Goal: Task Accomplishment & Management: Use online tool/utility

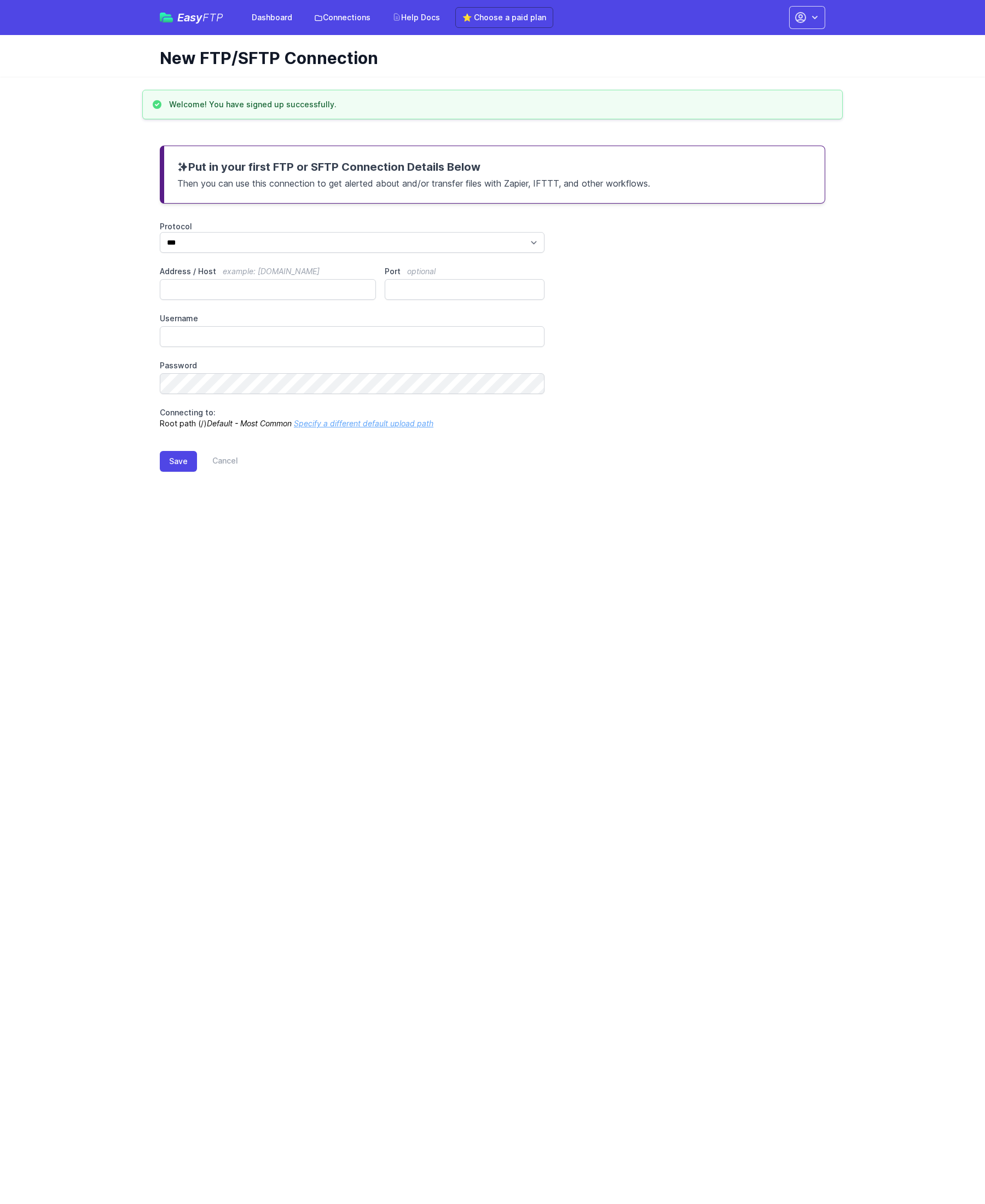
click at [219, 167] on h3 "Put in your first FTP or SFTP Connection Details Below" at bounding box center [495, 167] width 635 height 15
drag, startPoint x: 219, startPoint y: 167, endPoint x: 222, endPoint y: 186, distance: 19.2
click at [222, 186] on div "Put in your first FTP or SFTP Connection Details Below Then you can use this co…" at bounding box center [492, 175] width 666 height 58
copy div "Put in your first FTP or SFTP Connection Details Below"
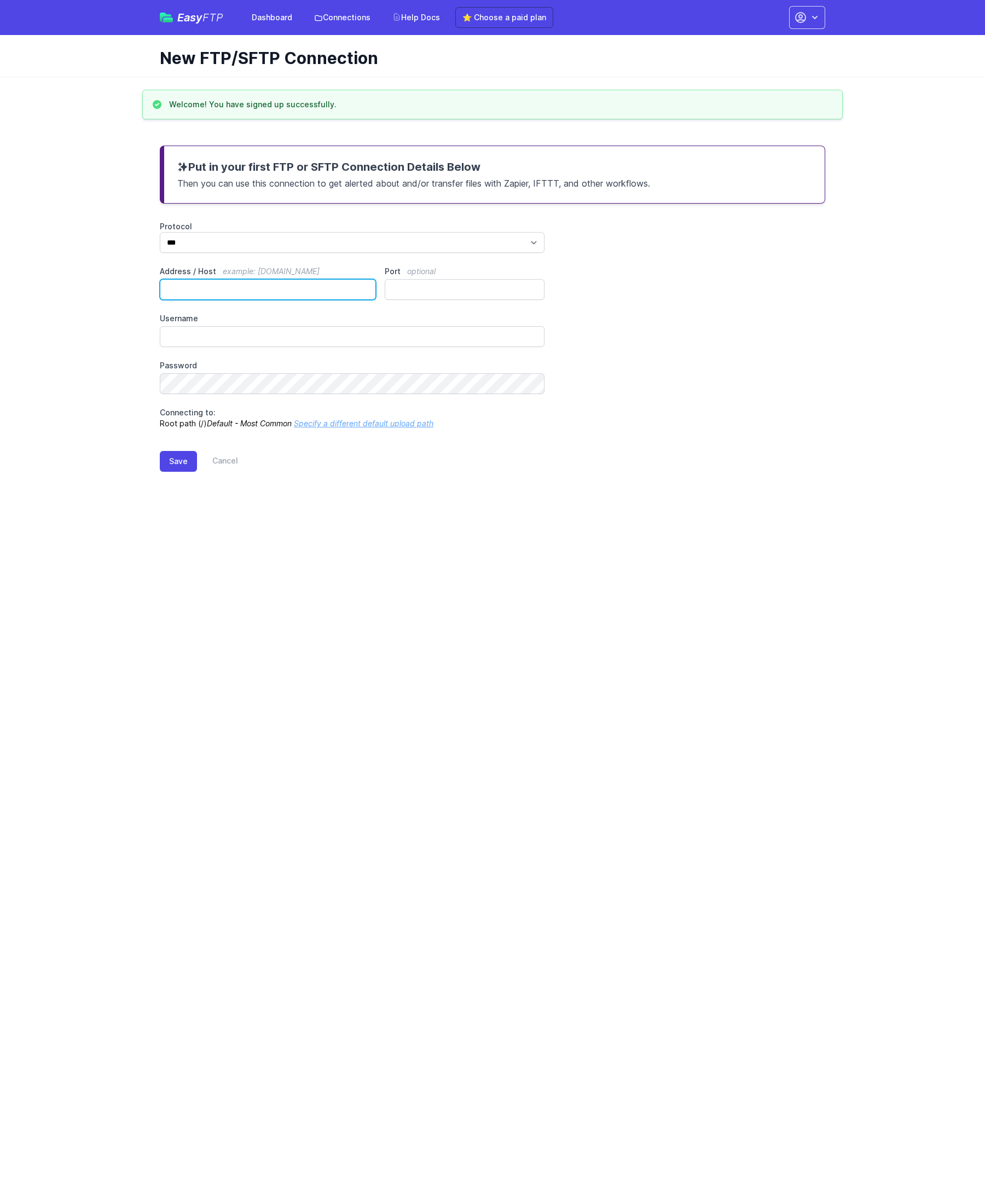
click at [195, 287] on input "Address / Host example: ftp.mydomain.com" at bounding box center [268, 289] width 216 height 21
paste input "**********"
type input "**********"
paste input "*******"
type input "*******"
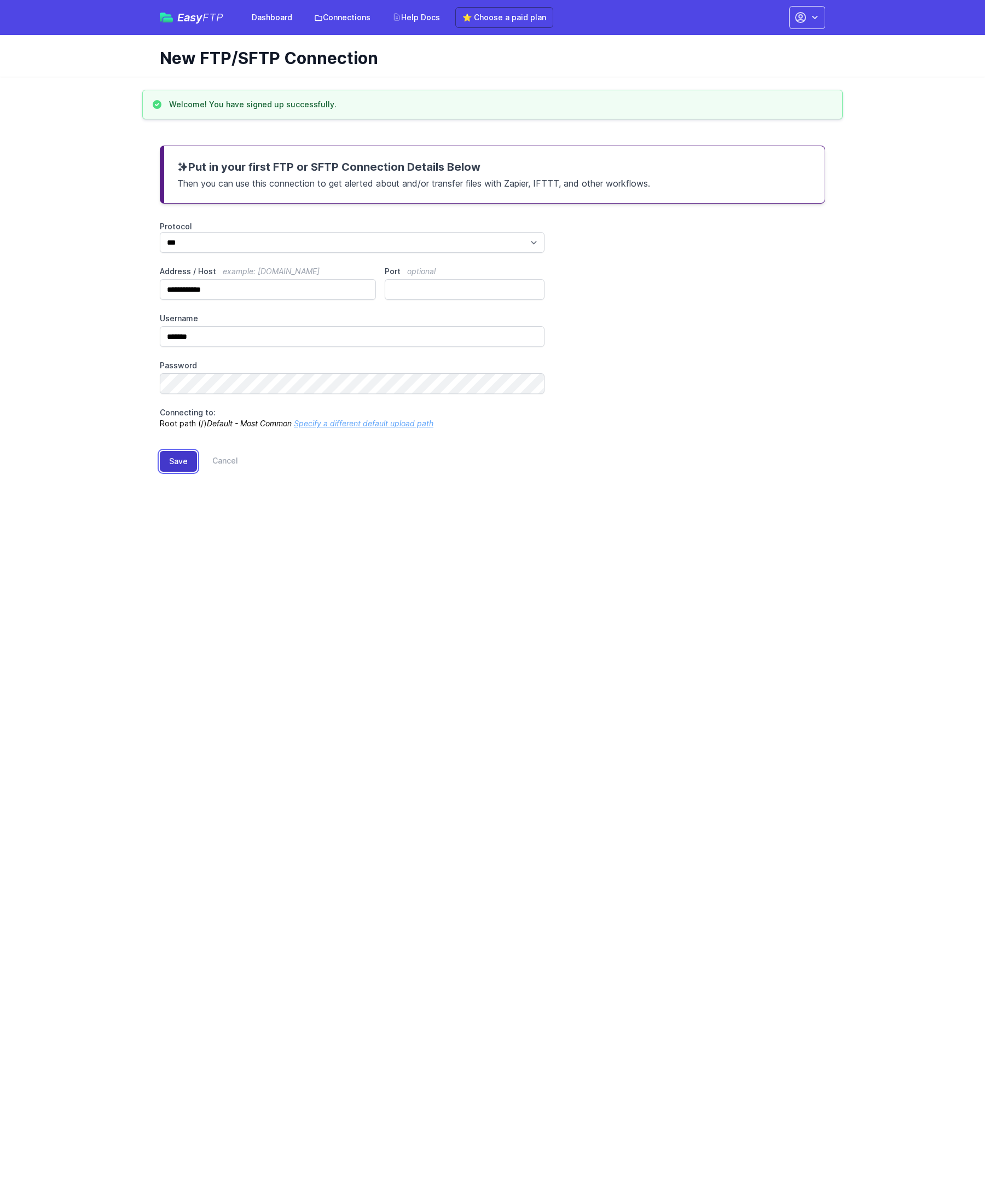
click at [173, 469] on button "Save" at bounding box center [179, 461] width 38 height 21
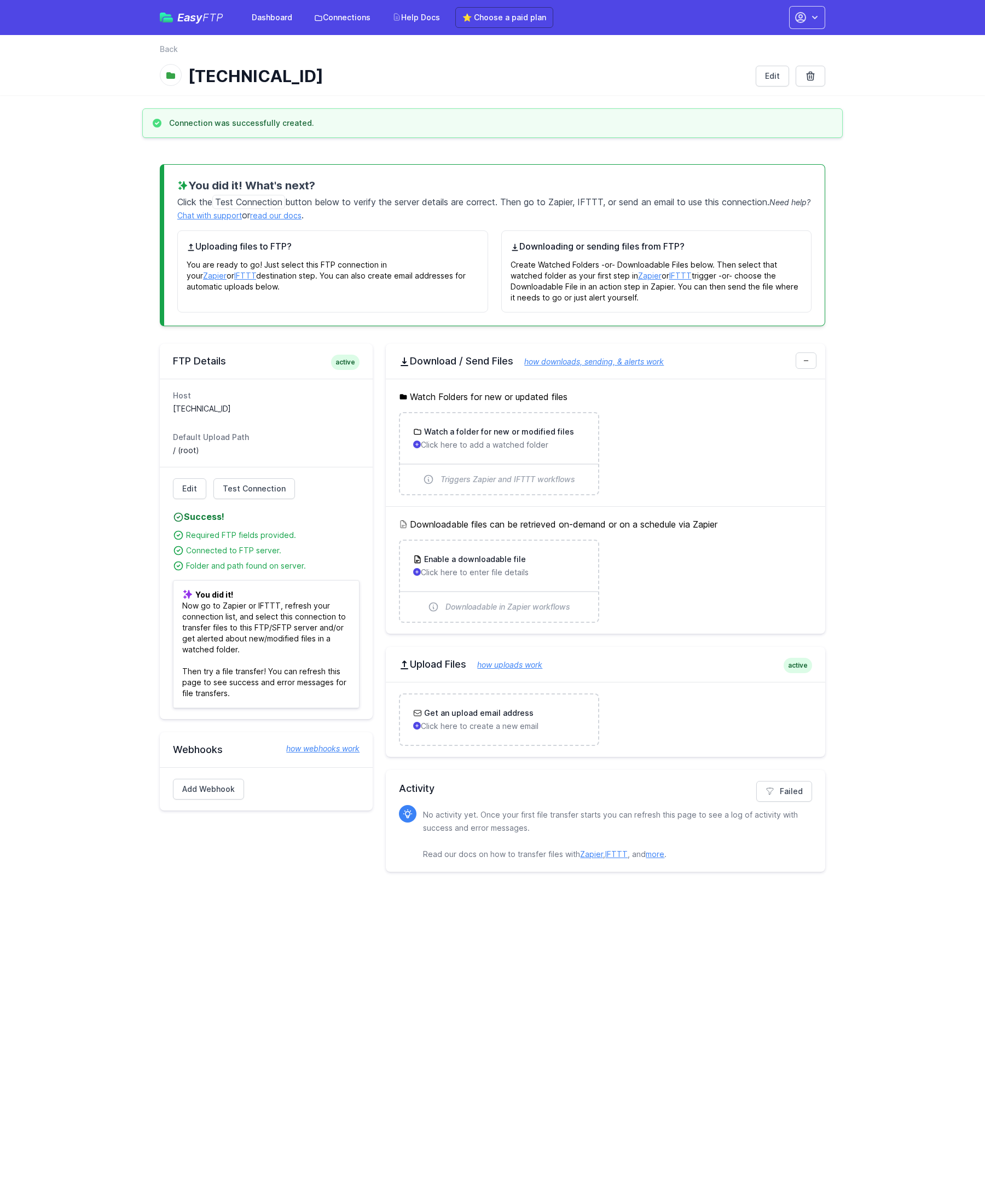
click at [197, 185] on h3 "You did it! What's next?" at bounding box center [495, 184] width 635 height 15
drag, startPoint x: 204, startPoint y: 208, endPoint x: 238, endPoint y: 284, distance: 83.3
click at [238, 284] on div "You did it! What's next? Click the Test Connection button below to verify the s…" at bounding box center [492, 245] width 666 height 162
copy li "Uploading files to FTP? You are ready to go! Just select this FTP connection in…"
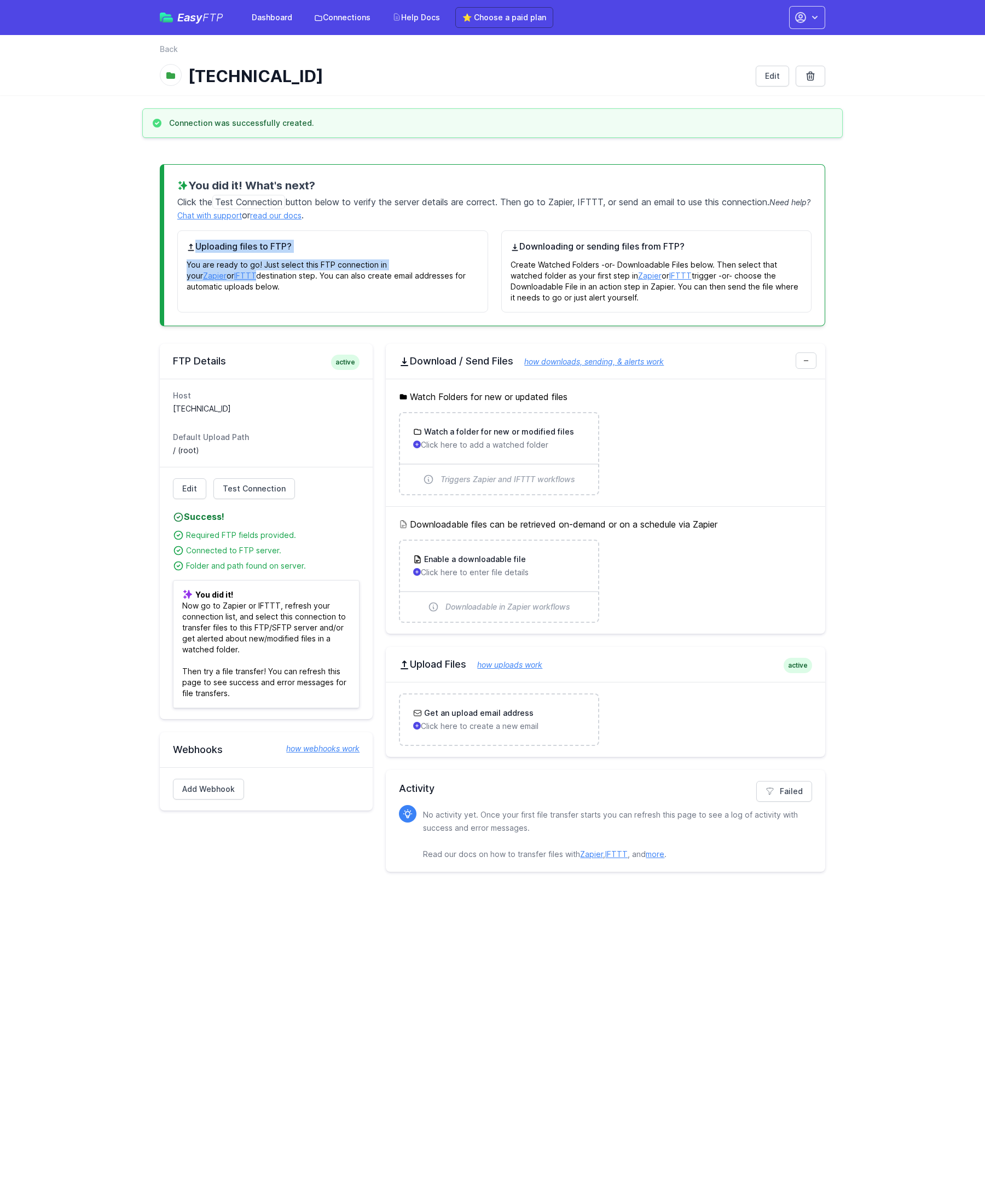
click at [327, 209] on p "Click the Test Connection button below to verify the server details are correct…" at bounding box center [495, 207] width 635 height 29
click at [209, 183] on h3 "You did it! What's next?" at bounding box center [495, 184] width 635 height 15
drag, startPoint x: 208, startPoint y: 183, endPoint x: 636, endPoint y: 298, distance: 443.2
click at [636, 298] on div "You did it! What's next? Click the Test Connection button below to verify the s…" at bounding box center [492, 245] width 666 height 162
copy li "Downloading or sending files from FTP? Create Watched Folders -or- Downloadable…"
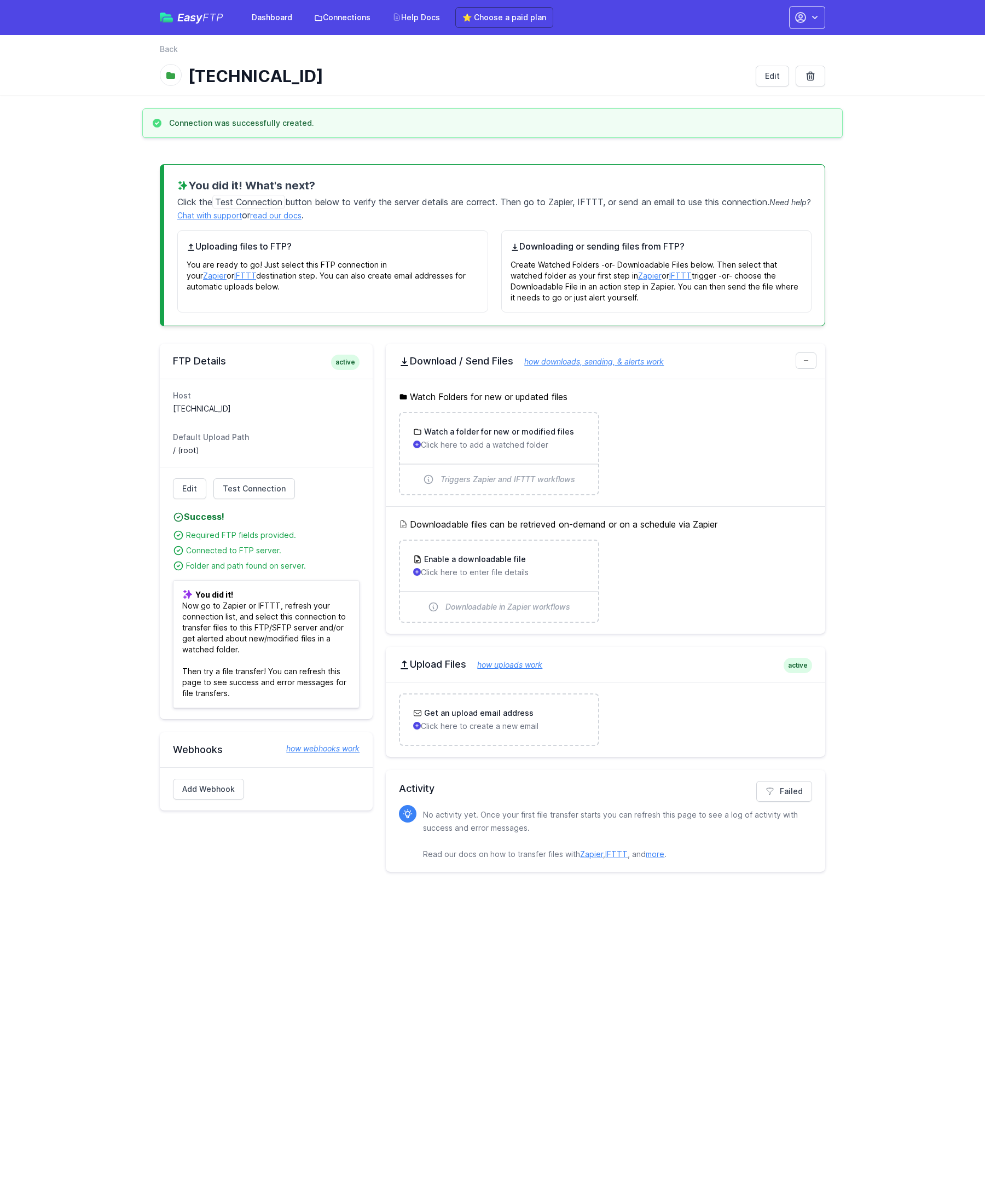
click at [375, 292] on p "You are ready to go! Just select this FTP connection in your Zapier or IFTTT de…" at bounding box center [332, 273] width 293 height 40
click at [284, 489] on link "Test Connection" at bounding box center [254, 488] width 81 height 21
